Goal: Information Seeking & Learning: Learn about a topic

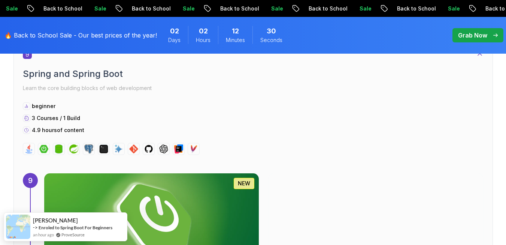
scroll to position [2873, 0]
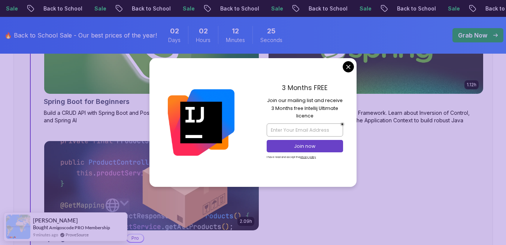
click at [348, 68] on body "Sale Back to School Sale Back to School Sale Back to School Sale Back to School…" at bounding box center [253, 153] width 506 height 6052
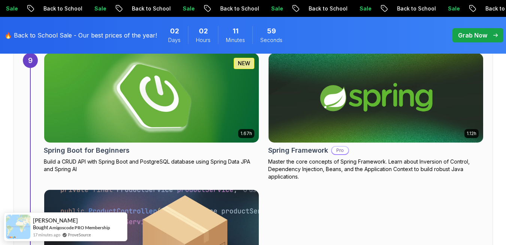
scroll to position [2783, 0]
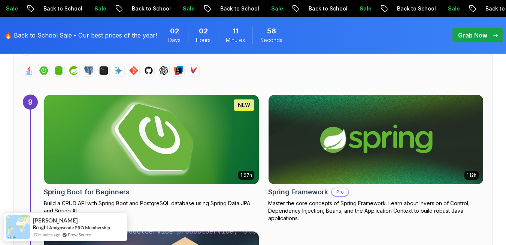
click at [186, 172] on img at bounding box center [152, 140] width 226 height 94
click at [102, 191] on h2 "Spring Boot for Beginners" at bounding box center [87, 192] width 86 height 10
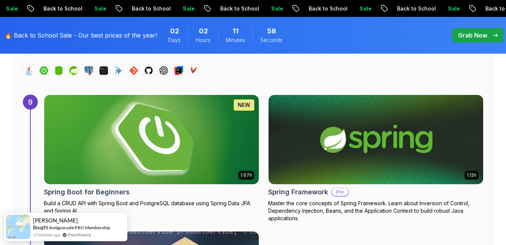
click at [102, 191] on h2 "Spring Boot for Beginners" at bounding box center [87, 192] width 86 height 10
click at [143, 144] on img at bounding box center [152, 140] width 226 height 94
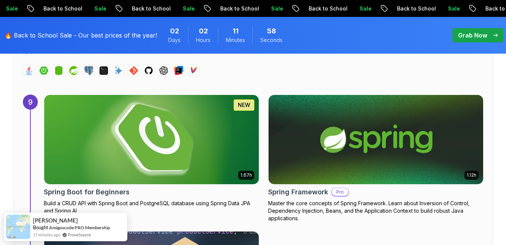
click at [143, 144] on img at bounding box center [152, 140] width 226 height 94
click at [240, 184] on img at bounding box center [152, 140] width 226 height 94
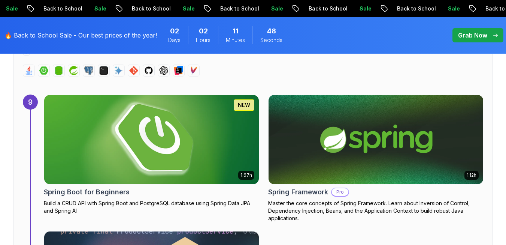
click at [157, 152] on img at bounding box center [152, 140] width 226 height 94
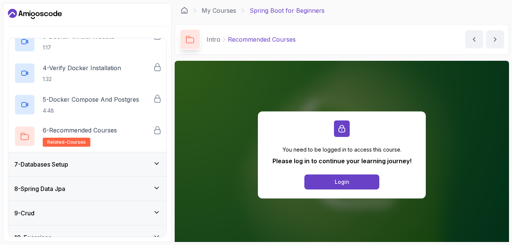
scroll to position [222, 0]
